Goal: Information Seeking & Learning: Learn about a topic

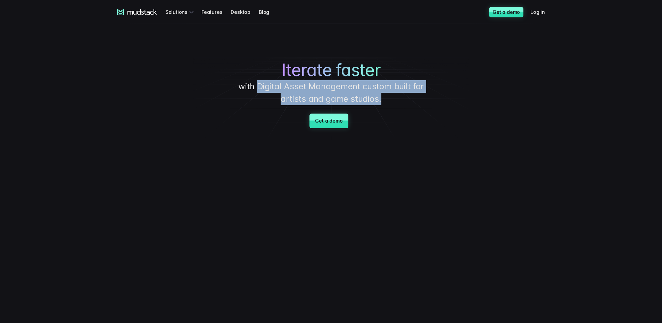
drag, startPoint x: 389, startPoint y: 100, endPoint x: 261, endPoint y: 87, distance: 128.7
click at [261, 87] on p "with Digital Asset Management custom built for artists and game studios." at bounding box center [331, 92] width 208 height 25
copy p "Digital Asset Management custom built for artists and game studios."
click at [382, 90] on p "with Digital Asset Management custom built for artists and game studios." at bounding box center [331, 92] width 208 height 25
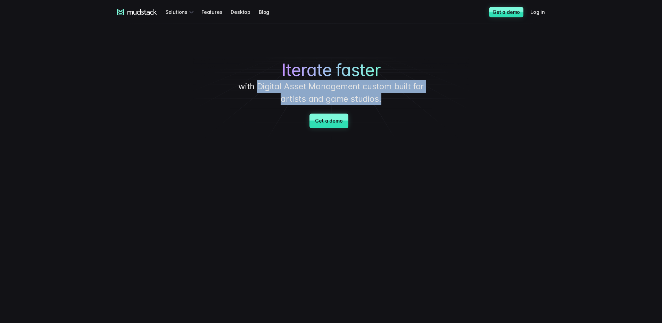
click at [262, 88] on p "with Digital Asset Management custom built for artists and game studios." at bounding box center [331, 92] width 208 height 25
drag, startPoint x: 259, startPoint y: 87, endPoint x: 480, endPoint y: 122, distance: 223.5
click at [426, 110] on div "Iterate faster with Digital Asset Management custom built for artists and game …" at bounding box center [331, 83] width 486 height 118
copy div "Digital Asset Management custom built for artists and game studios. Get a demo"
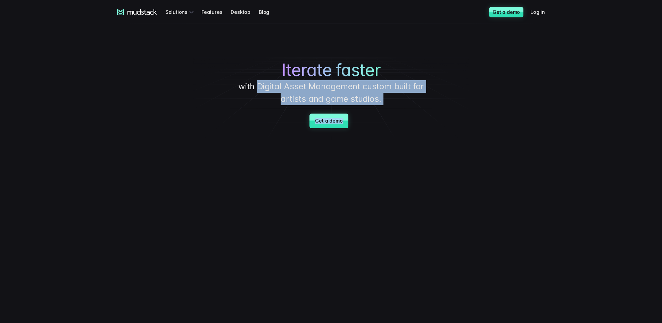
click at [446, 104] on div "Iterate faster with Digital Asset Management custom built for artists and game …" at bounding box center [331, 83] width 486 height 118
